Goal: Go to known website: Access a specific website the user already knows

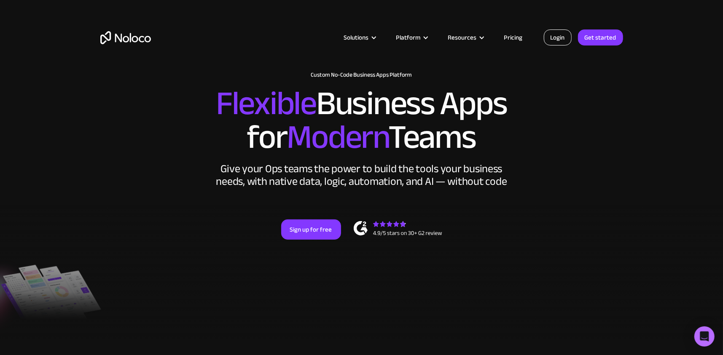
click at [372, 40] on link "Login" at bounding box center [557, 37] width 28 height 16
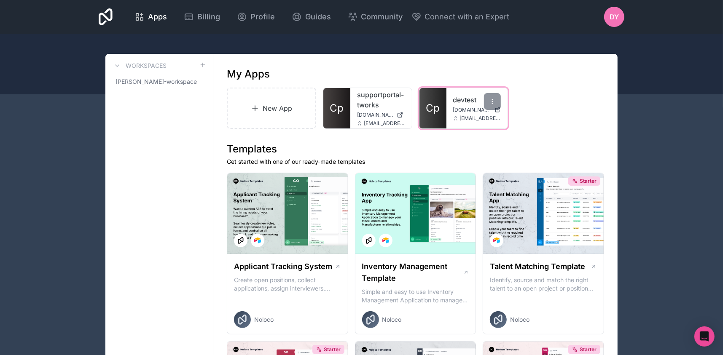
click at [450, 116] on div "devtest app.tworks.in itassets@tworks.in" at bounding box center [477, 108] width 62 height 40
click at [441, 112] on link "Cp" at bounding box center [432, 108] width 27 height 40
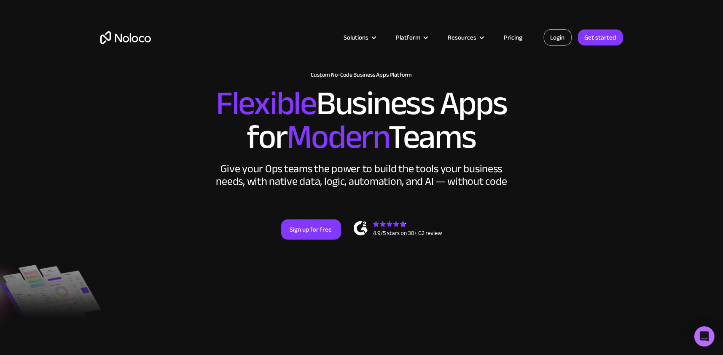
click at [562, 37] on link "Login" at bounding box center [557, 37] width 28 height 16
